Goal: Consume media (video, audio)

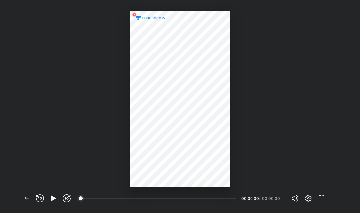
scroll to position [213, 360]
click at [51, 199] on icon "button" at bounding box center [53, 198] width 8 height 8
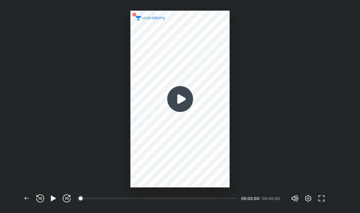
click at [181, 98] on img at bounding box center [180, 99] width 32 height 32
